Goal: Task Accomplishment & Management: Use online tool/utility

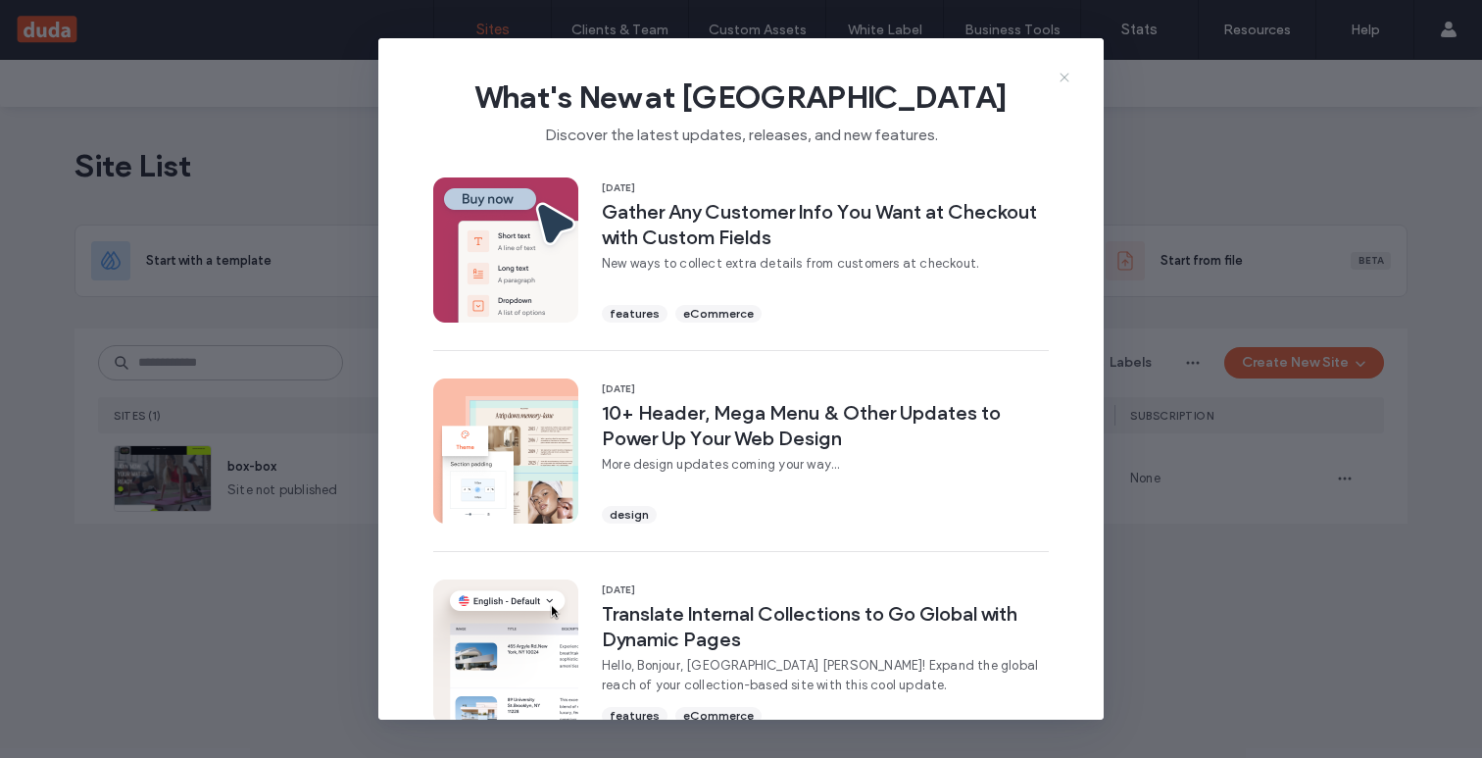
click at [1063, 74] on use at bounding box center [1064, 77] width 9 height 9
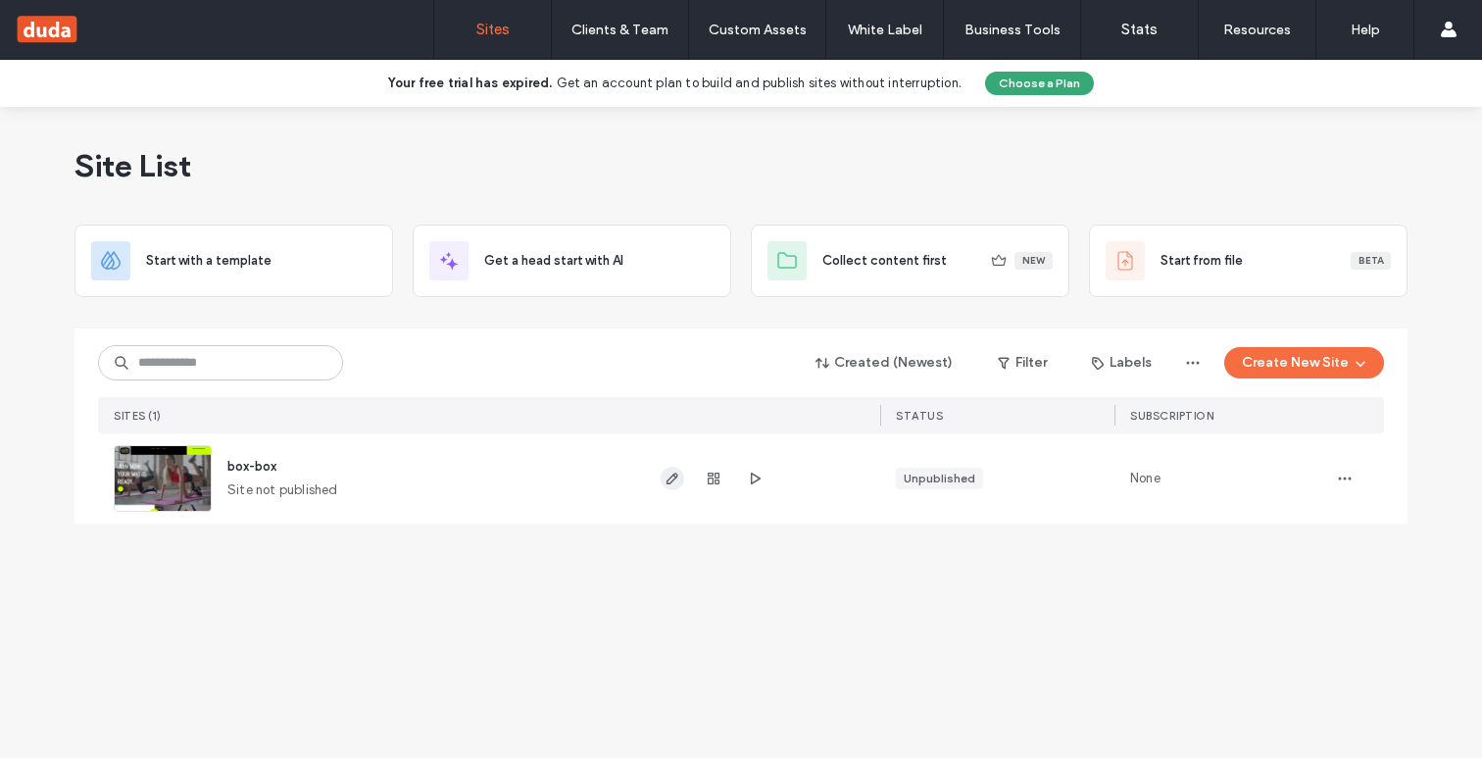
click at [669, 476] on icon "button" at bounding box center [673, 478] width 16 height 16
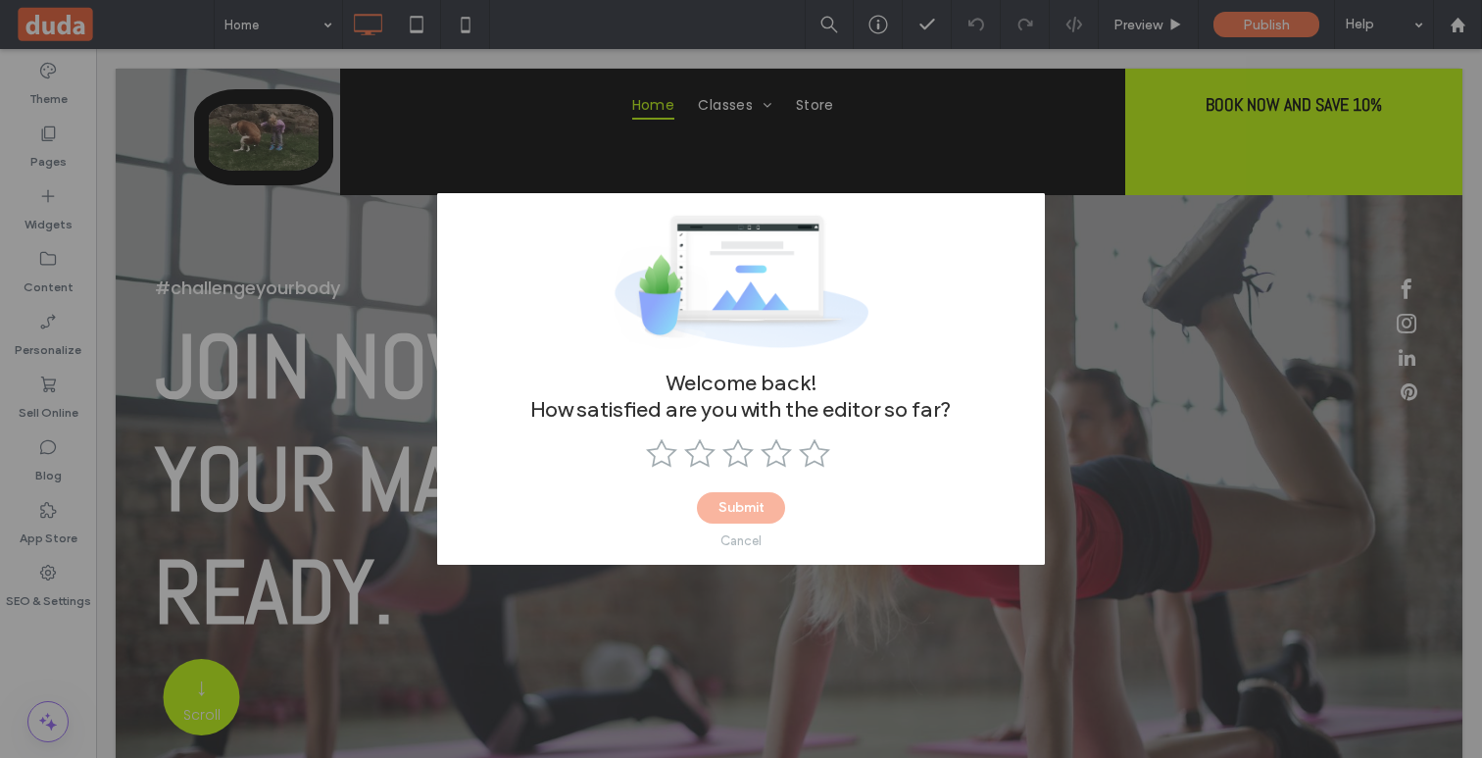
click at [729, 536] on div "Cancel" at bounding box center [740, 540] width 41 height 15
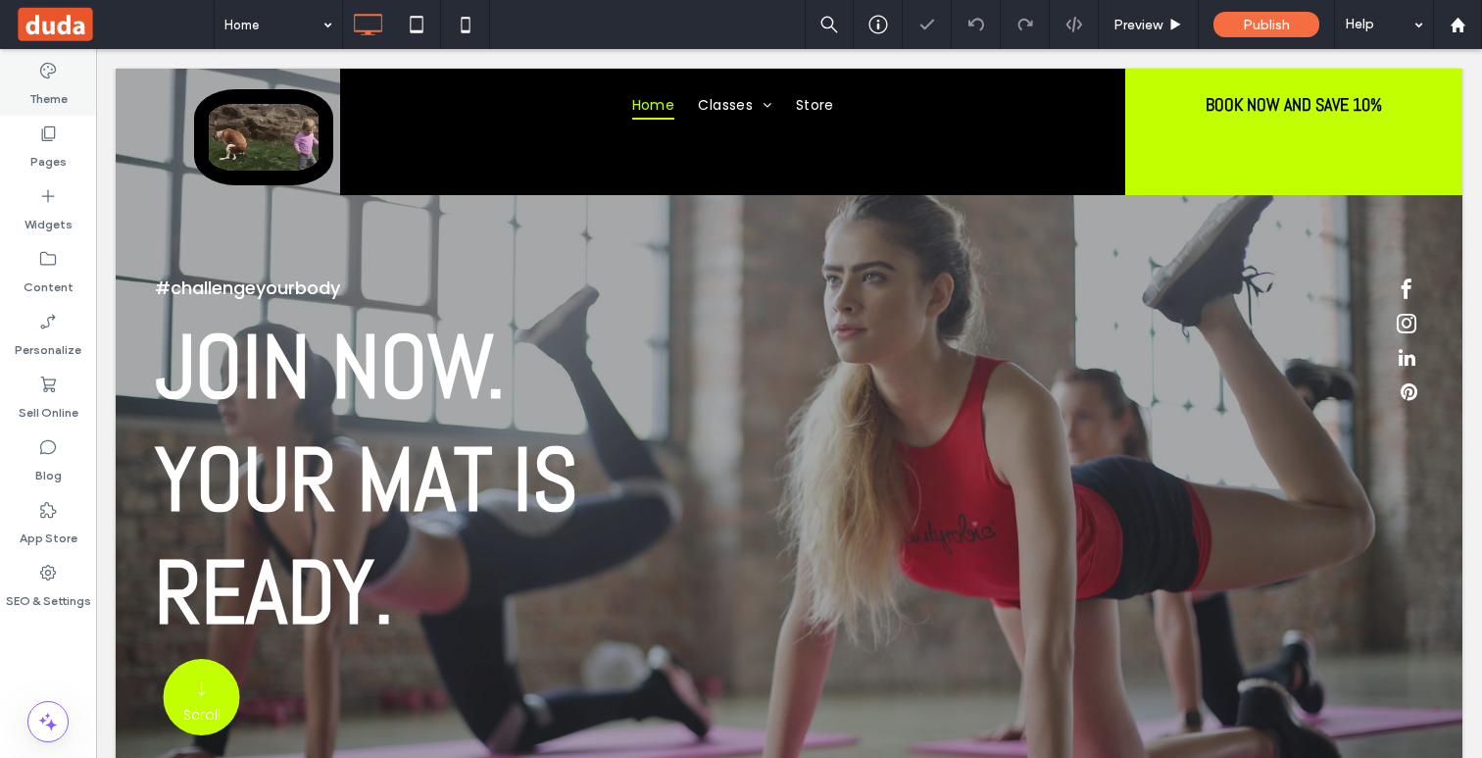
click at [41, 91] on label "Theme" at bounding box center [48, 93] width 38 height 27
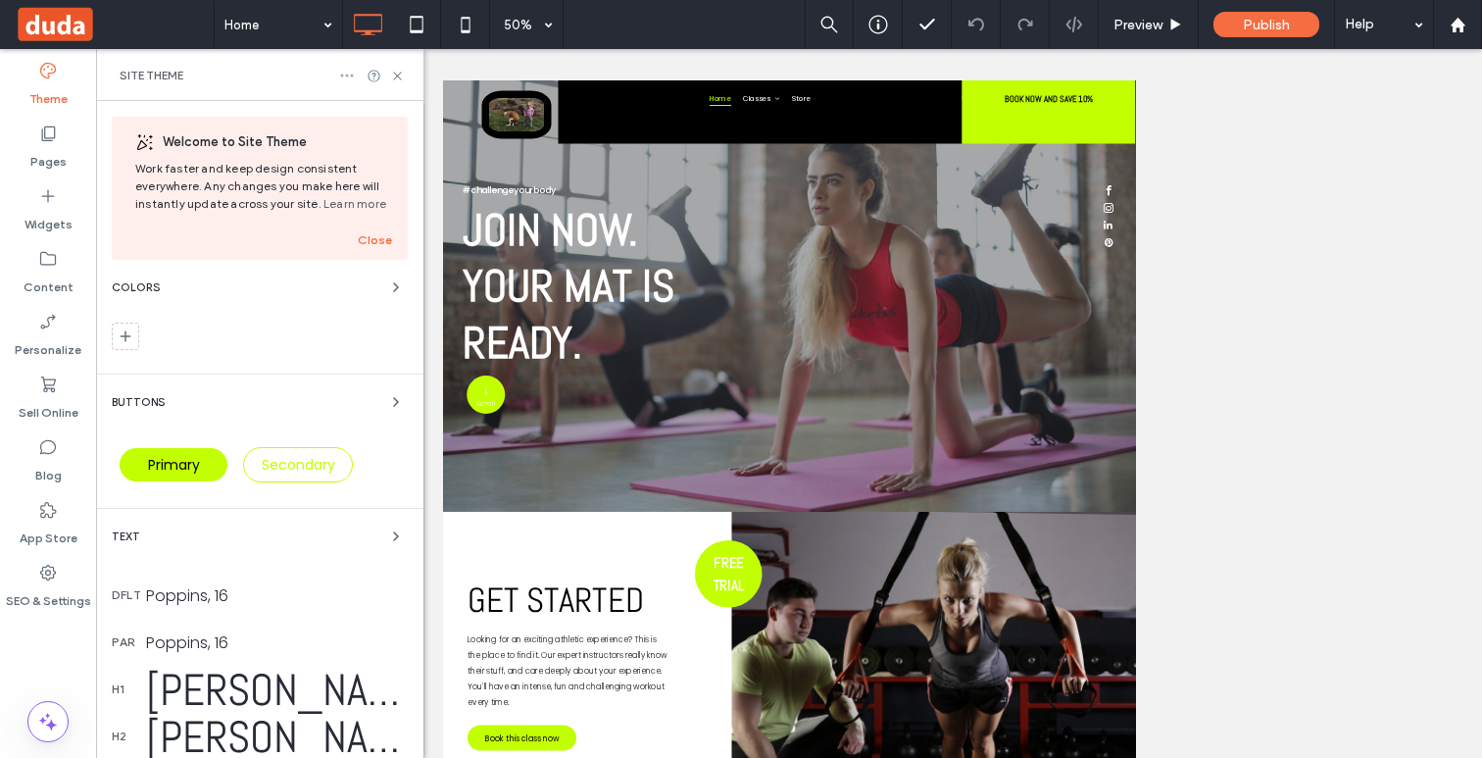
click at [343, 75] on use at bounding box center [347, 75] width 13 height 3
click at [396, 116] on span "Reset site" at bounding box center [409, 113] width 60 height 20
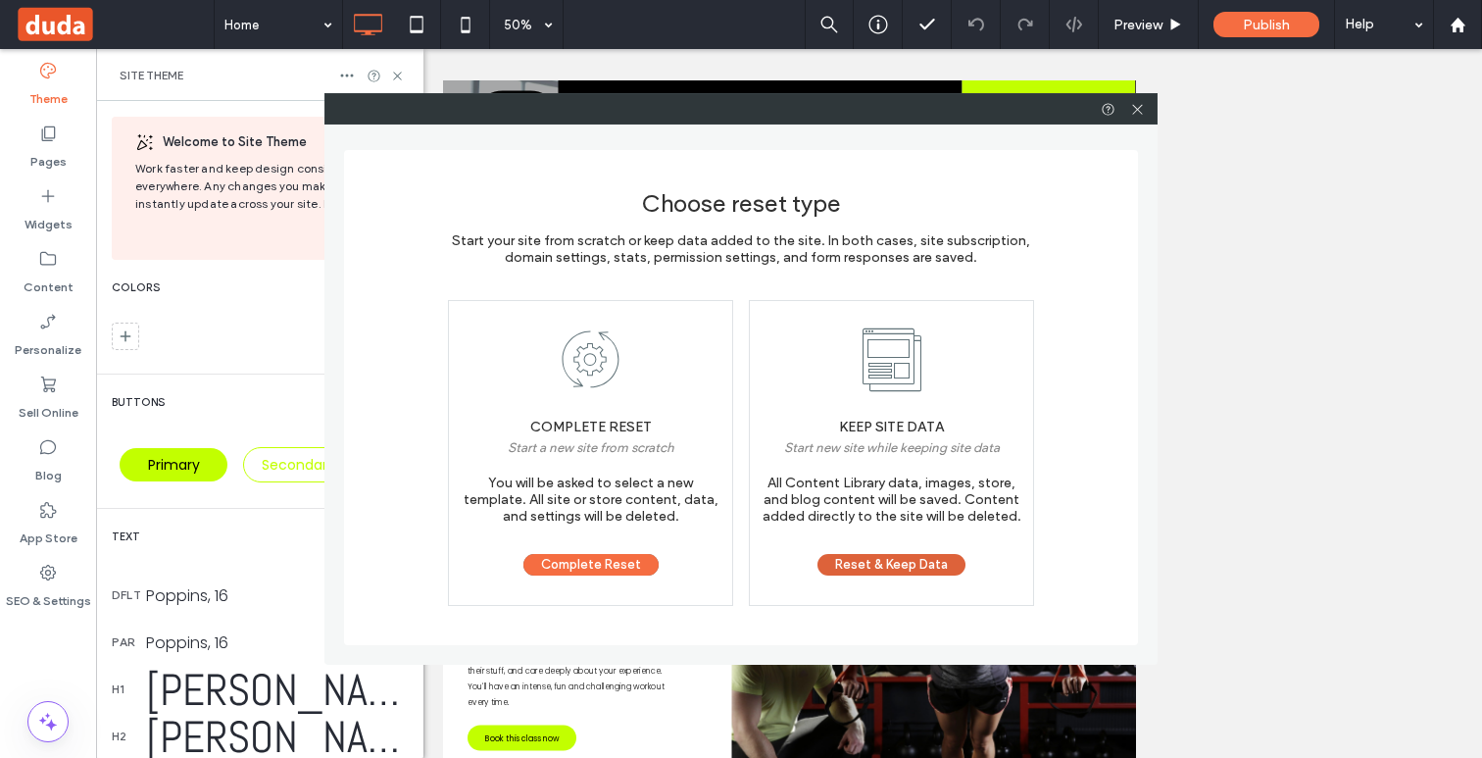
click at [887, 560] on button "Reset & Keep Data" at bounding box center [891, 565] width 148 height 22
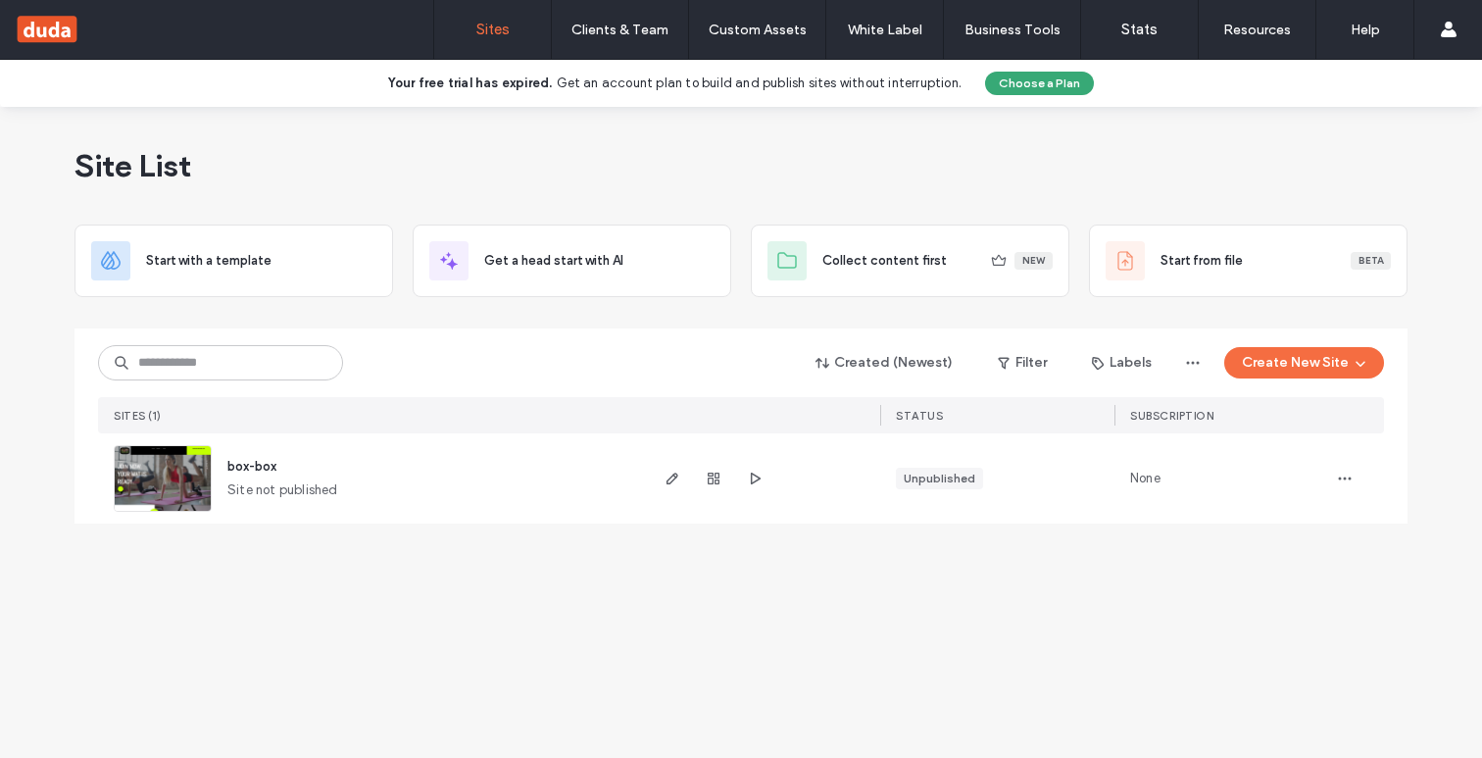
click at [1279, 368] on button "Create New Site" at bounding box center [1304, 362] width 160 height 31
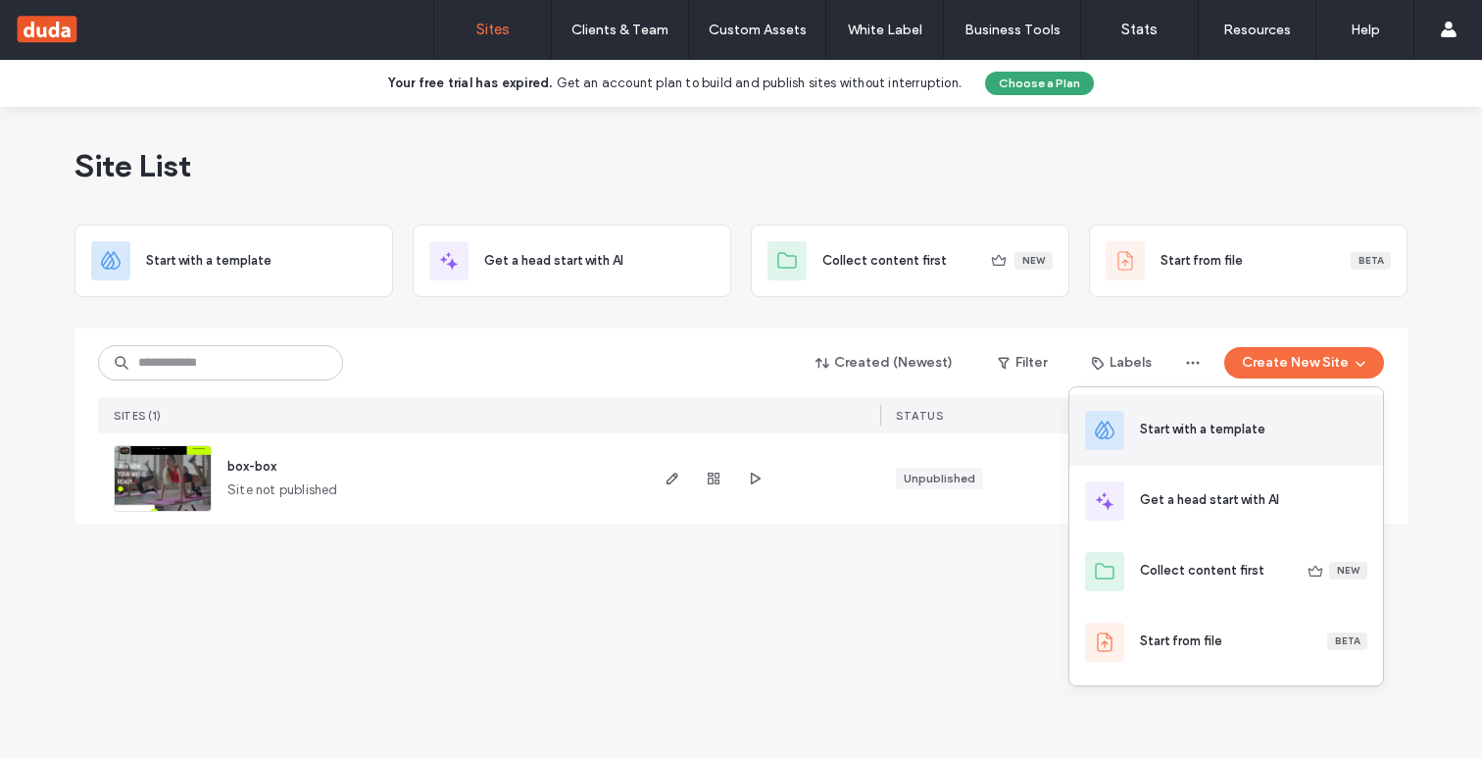
click at [1224, 437] on div "Start with a template" at bounding box center [1202, 430] width 125 height 20
